Goal: Find contact information: Find contact information

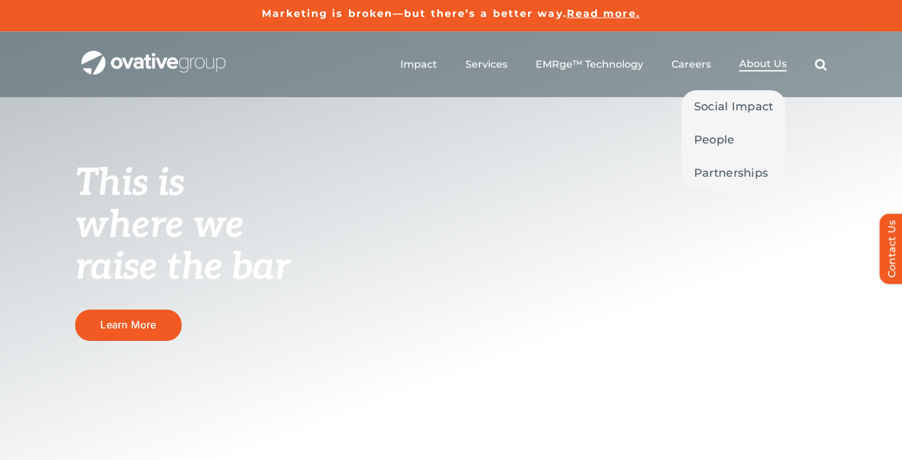
click at [751, 63] on span "About Us" at bounding box center [763, 64] width 48 height 13
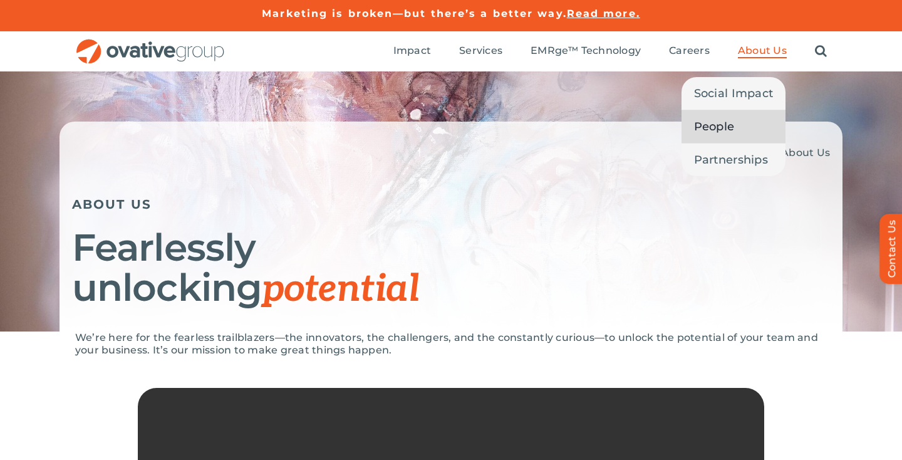
click at [729, 123] on span "People" at bounding box center [714, 127] width 41 height 18
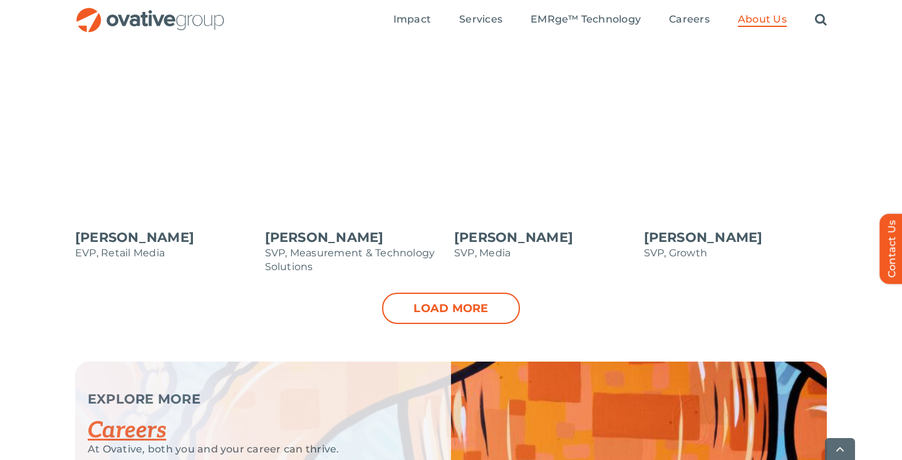
scroll to position [1353, 0]
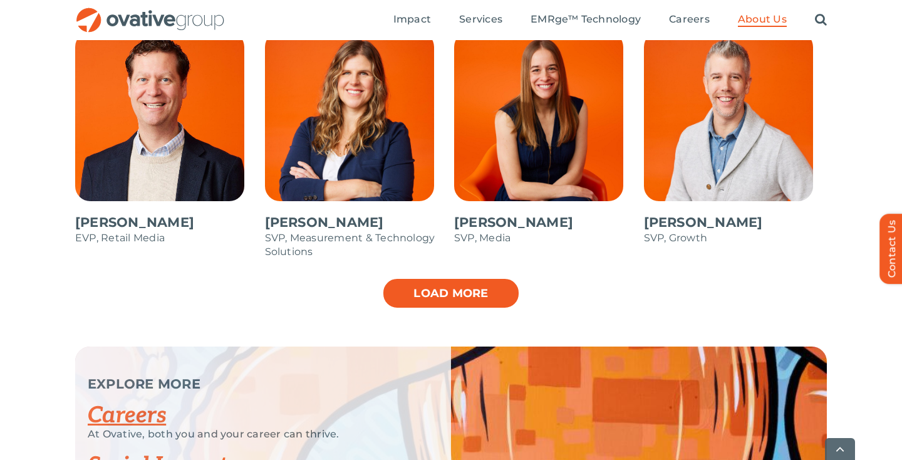
click at [408, 283] on link "Load more" at bounding box center [451, 293] width 138 height 31
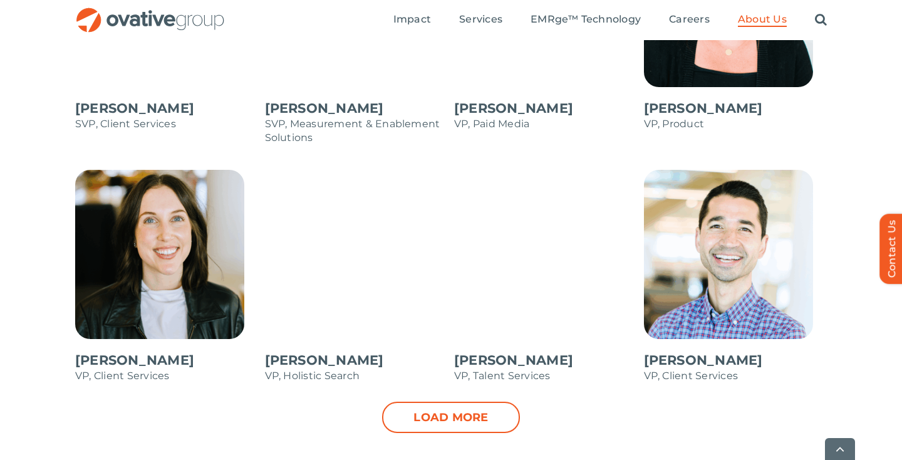
scroll to position [1821, 0]
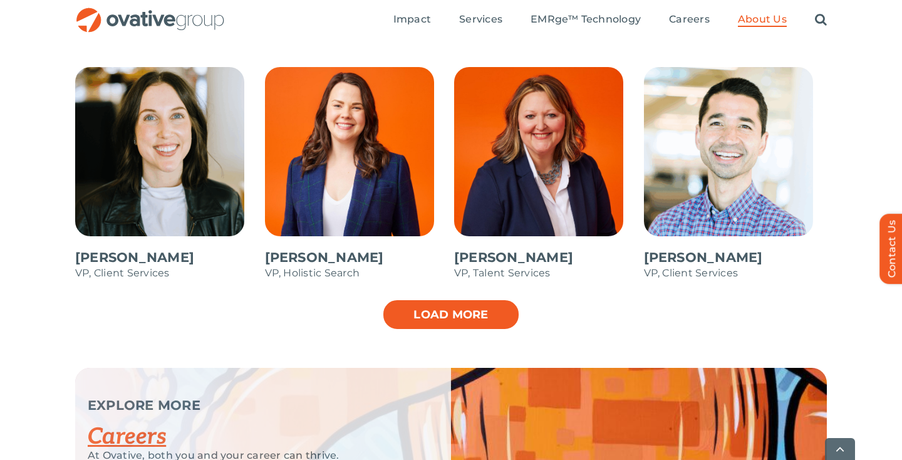
click at [388, 303] on link "Load more" at bounding box center [451, 314] width 138 height 31
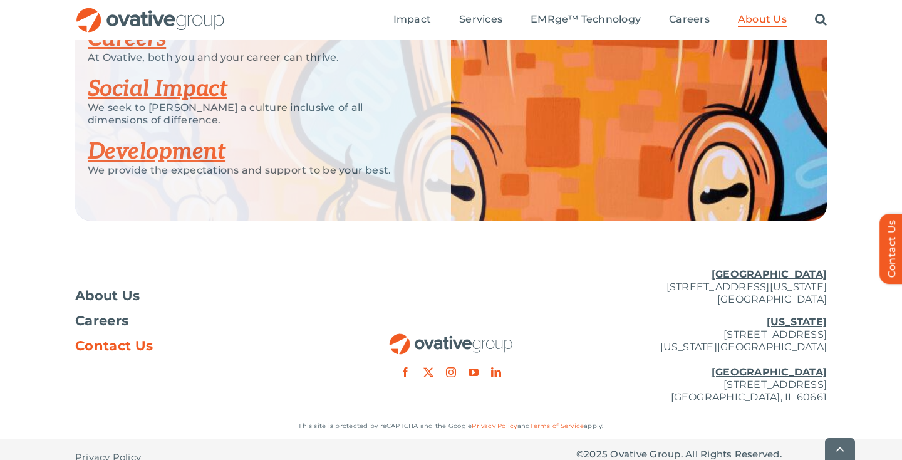
scroll to position [2422, 0]
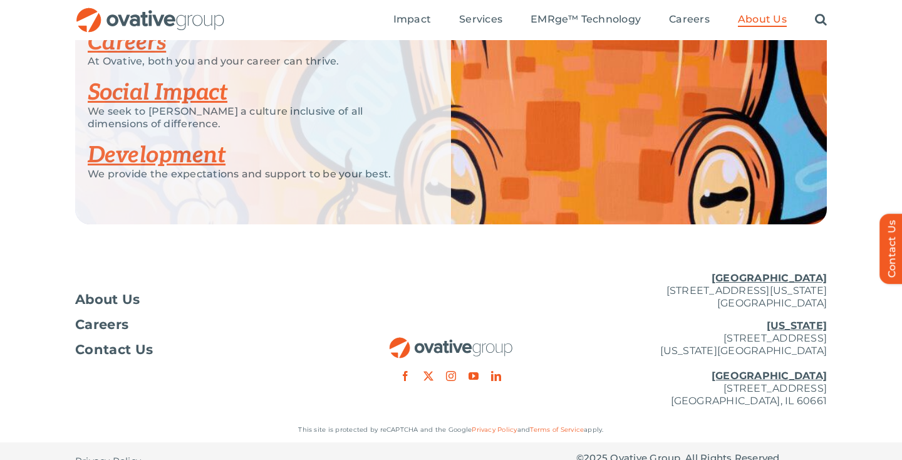
drag, startPoint x: 629, startPoint y: 388, endPoint x: 773, endPoint y: 387, distance: 143.5
click at [773, 387] on p "New York 254 Canal Street, Suite 5000 New York, NY 10013 Chicago 224 North Desp…" at bounding box center [701, 364] width 251 height 88
copy p "224 North Desplaines Street"
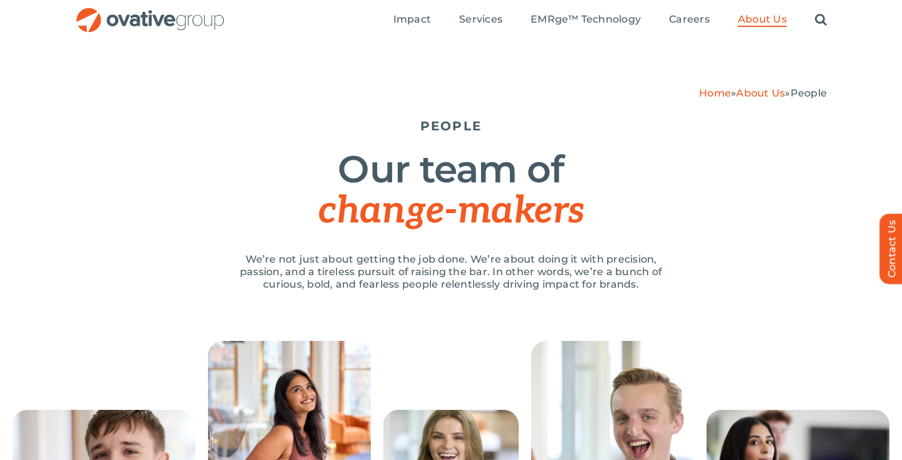
scroll to position [0, 0]
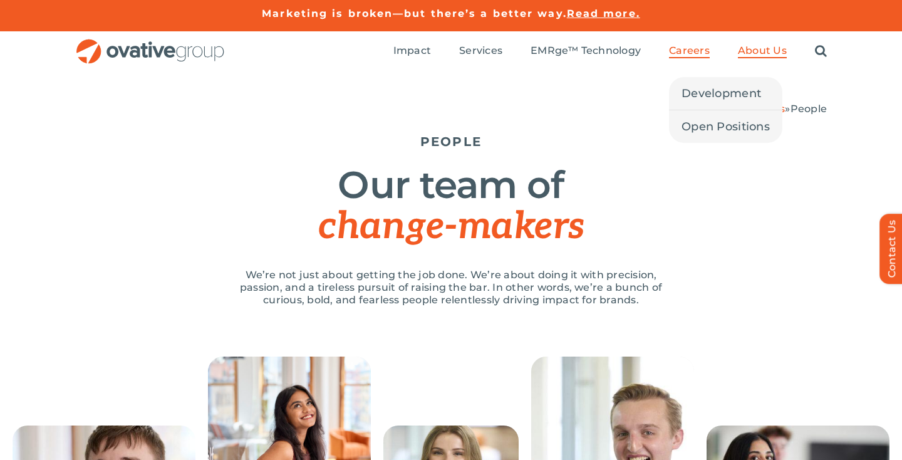
click at [685, 51] on span "Careers" at bounding box center [689, 50] width 41 height 13
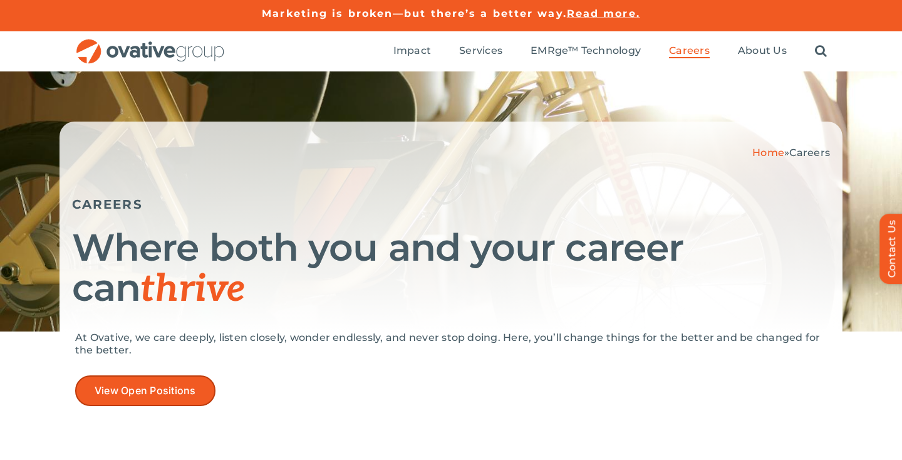
click at [183, 382] on link "View Open Positions" at bounding box center [145, 390] width 140 height 31
